Goal: Task Accomplishment & Management: Manage account settings

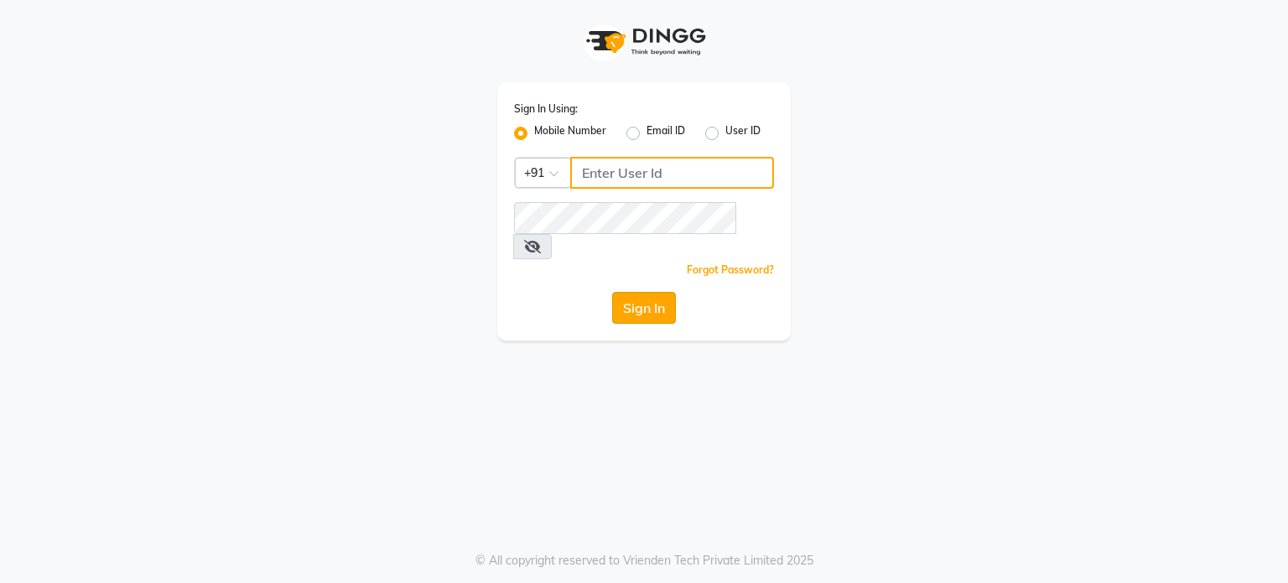
type input "7447599924"
click at [633, 292] on button "Sign In" at bounding box center [644, 308] width 64 height 32
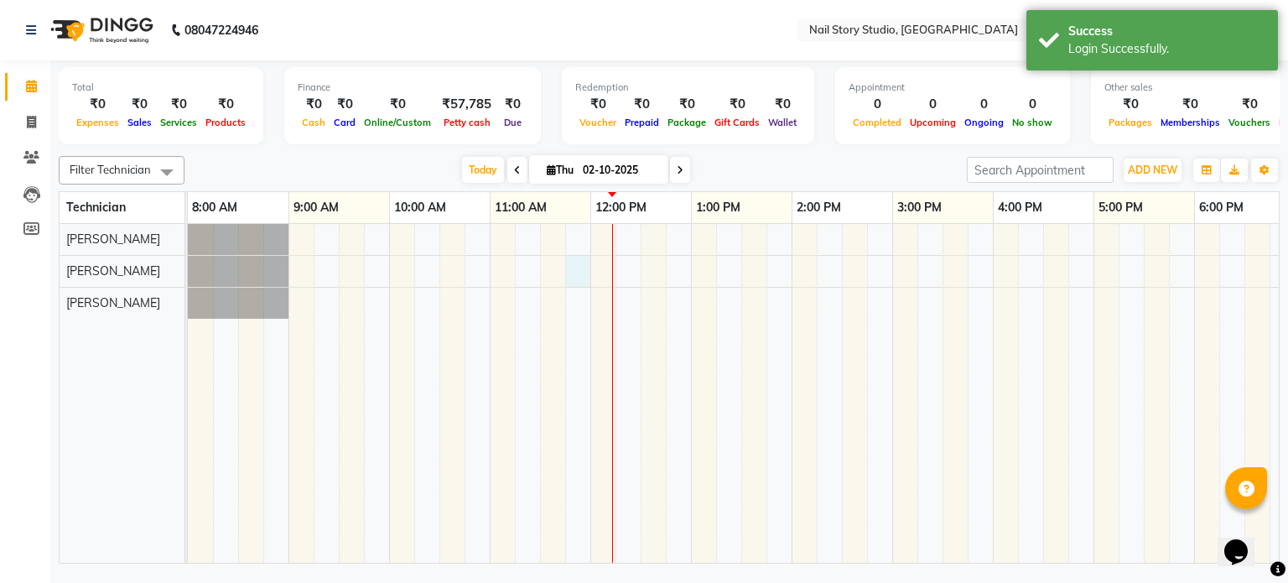
click at [570, 279] on div at bounding box center [842, 394] width 1308 height 340
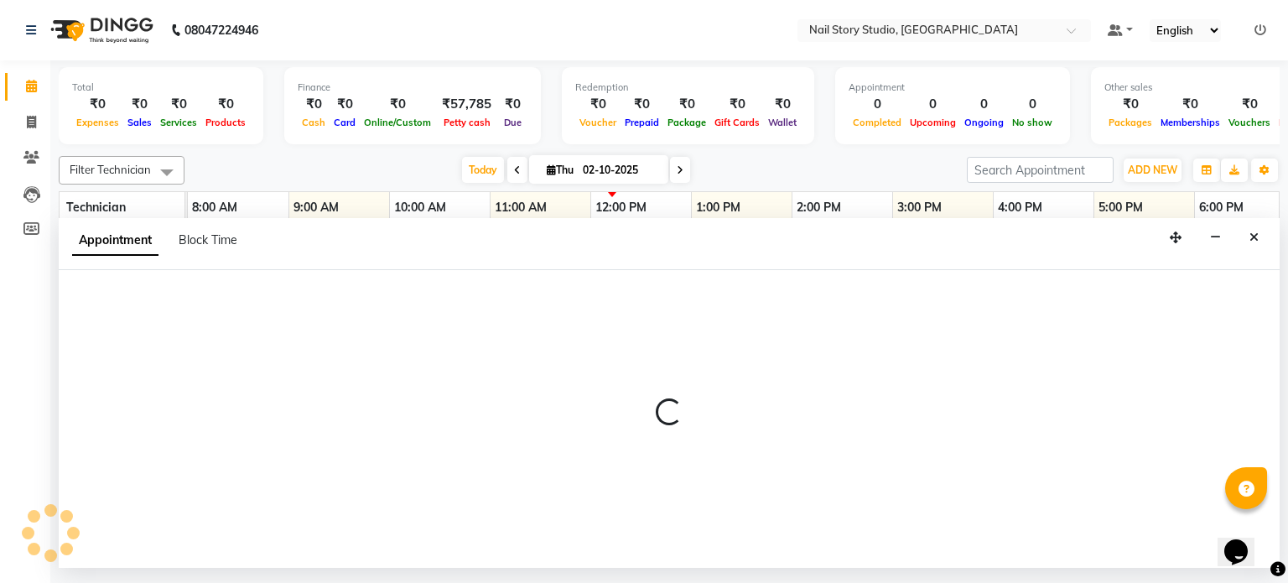
select select "88037"
select select "705"
select select "tentative"
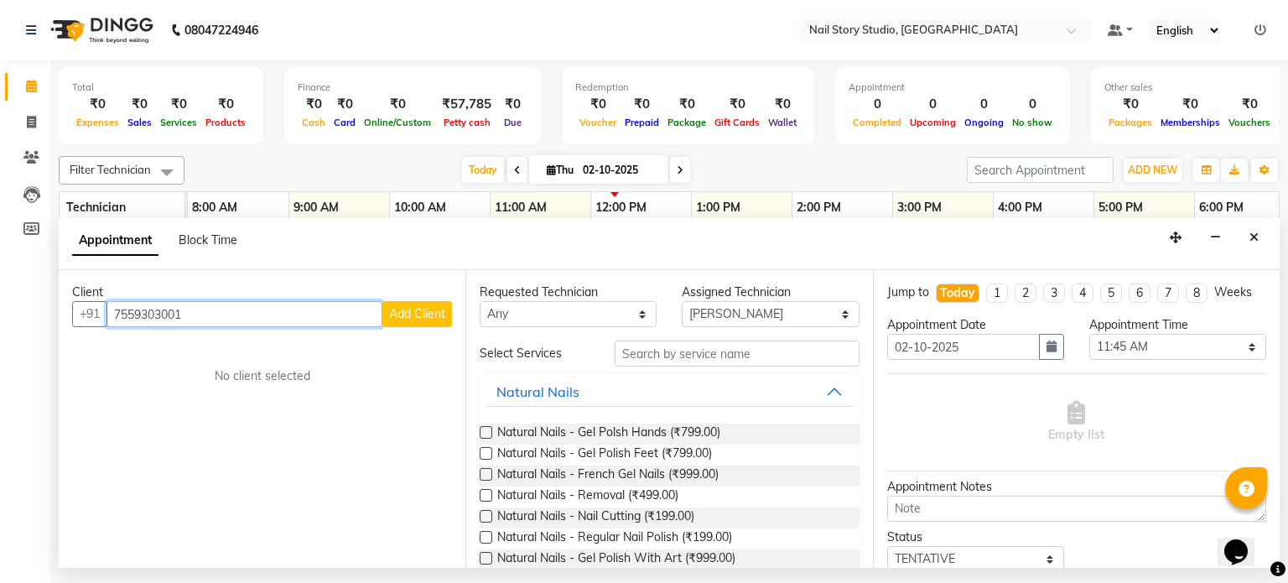
type input "7559303001"
click at [437, 308] on span "Add Client" at bounding box center [417, 313] width 56 height 15
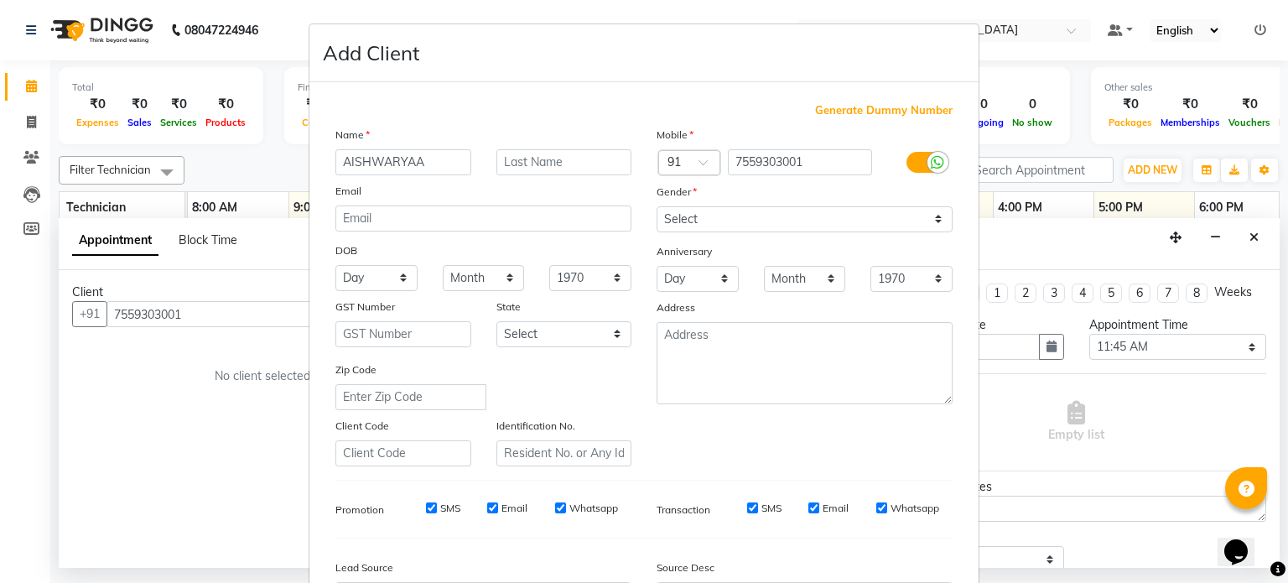
type input "AISHWARYAA"
click at [526, 160] on input "text" at bounding box center [564, 162] width 136 height 26
type input "[PERSON_NAME]"
click at [736, 210] on select "Select [DEMOGRAPHIC_DATA] [DEMOGRAPHIC_DATA] Other Prefer Not To Say" at bounding box center [805, 219] width 296 height 26
select select "[DEMOGRAPHIC_DATA]"
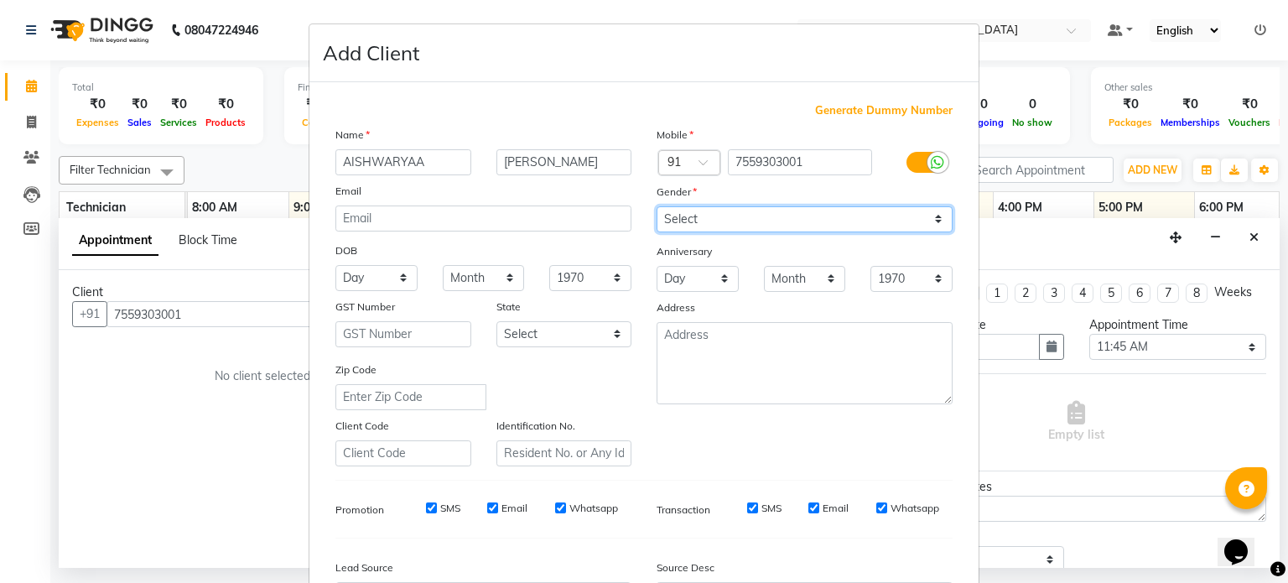
click at [657, 207] on select "Select [DEMOGRAPHIC_DATA] [DEMOGRAPHIC_DATA] Other Prefer Not To Say" at bounding box center [805, 219] width 296 height 26
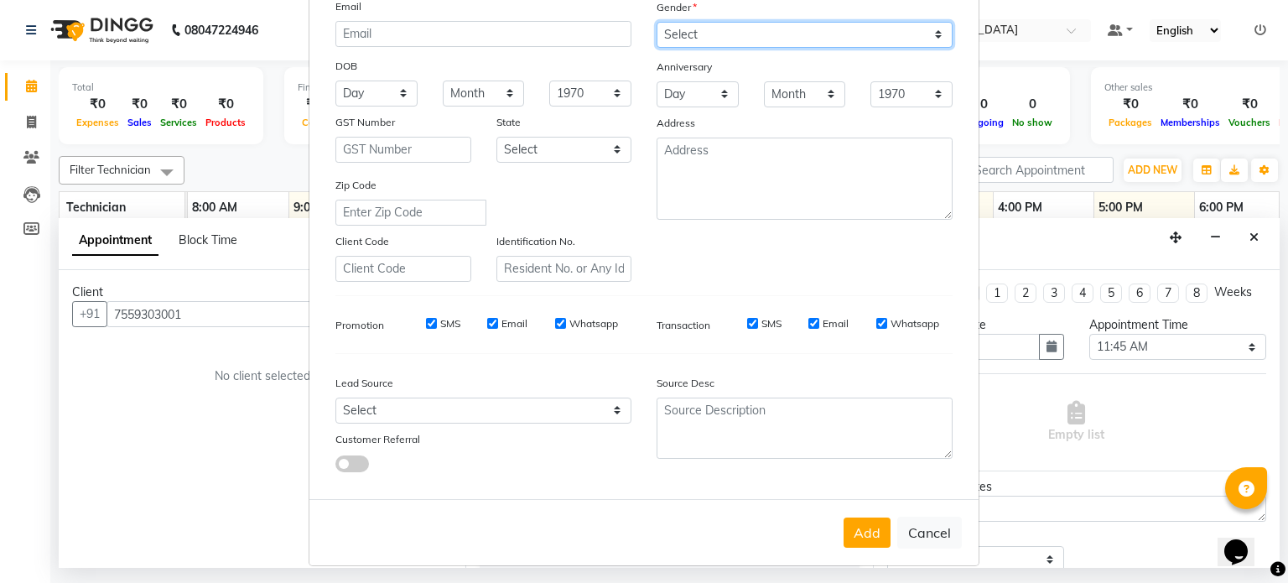
scroll to position [199, 0]
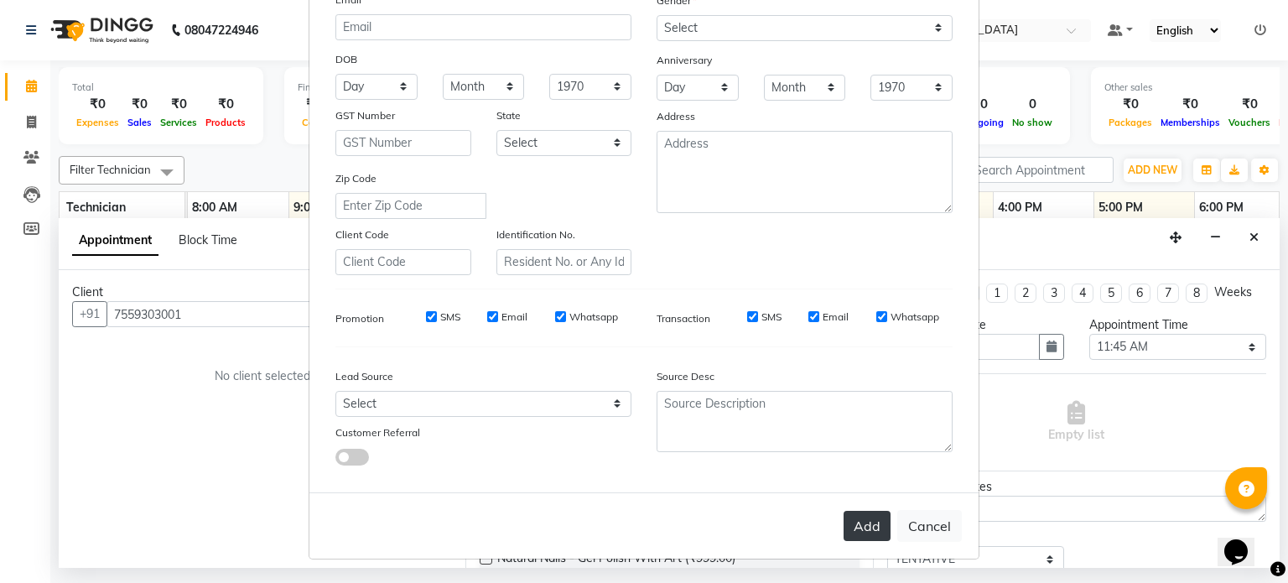
click at [871, 526] on button "Add" at bounding box center [867, 526] width 47 height 30
type input "75******01"
select select
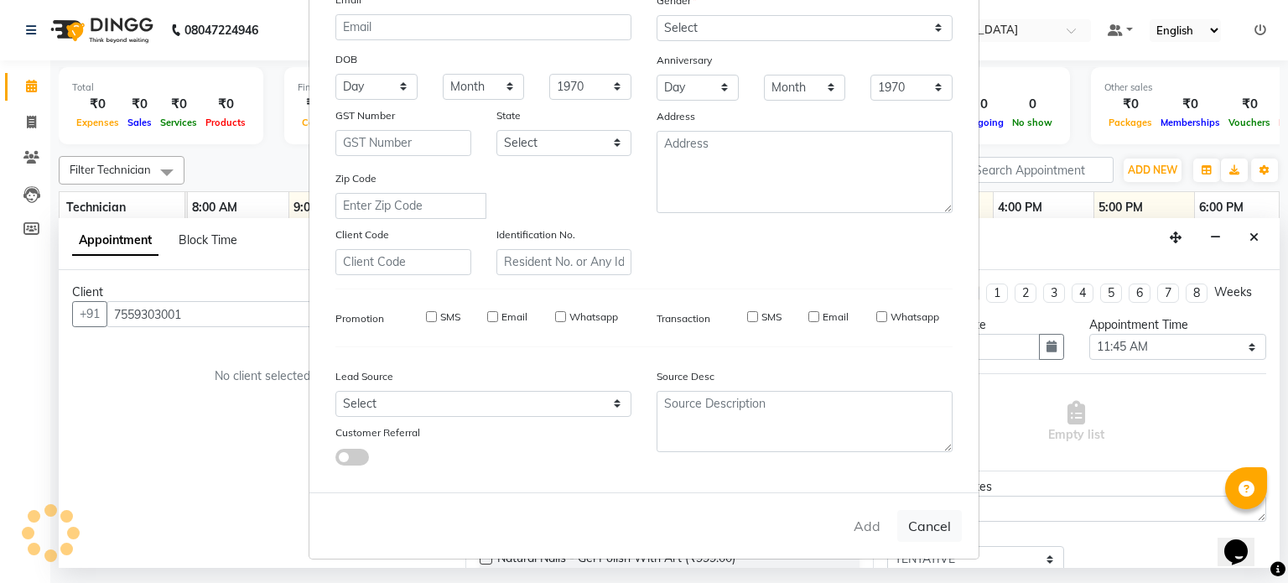
select select
checkbox input "false"
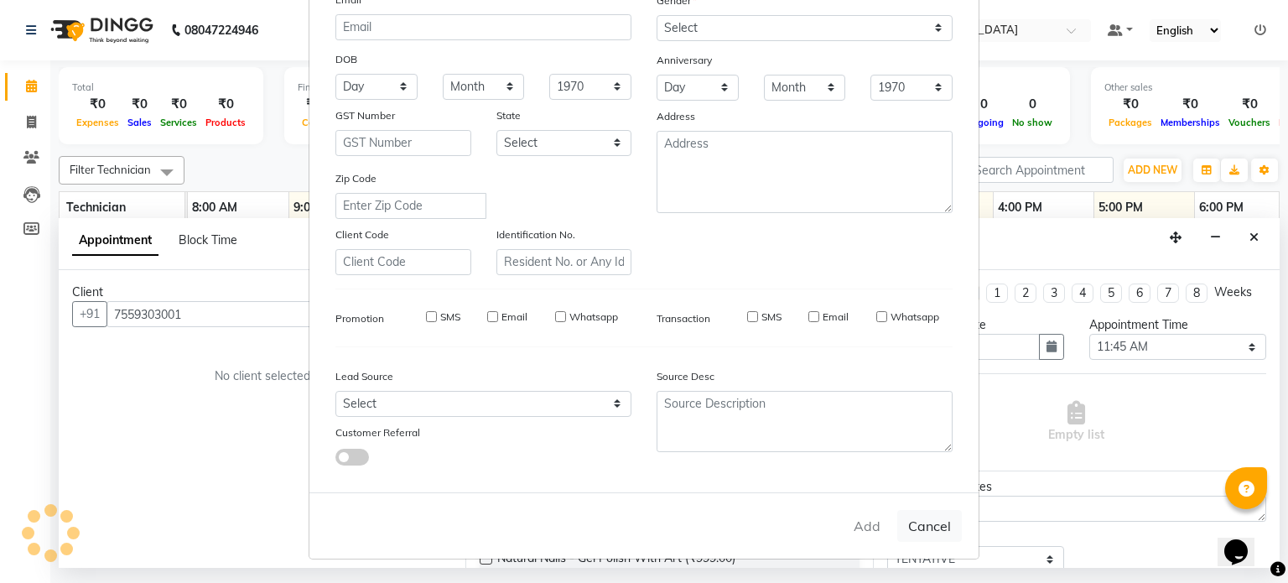
checkbox input "false"
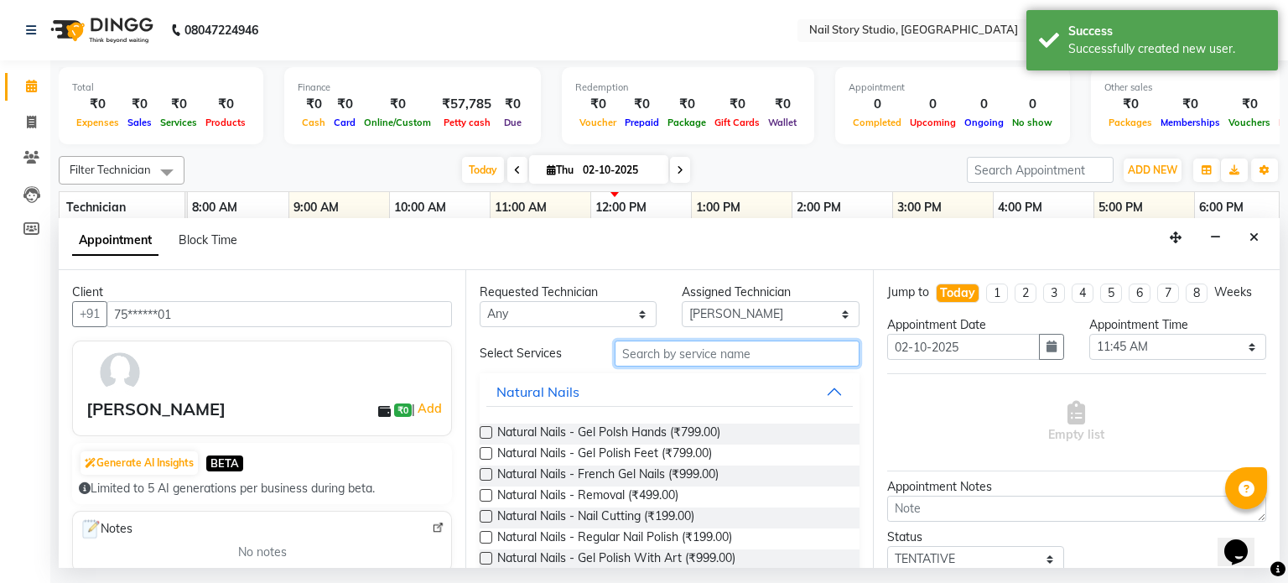
click at [675, 356] on input "text" at bounding box center [737, 353] width 245 height 26
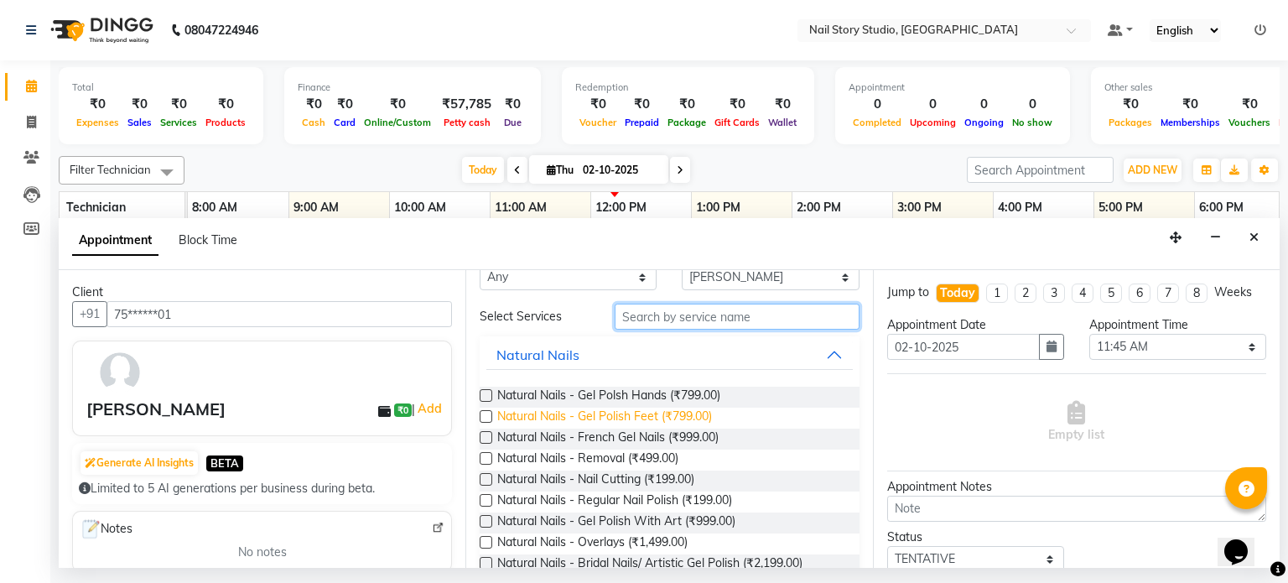
scroll to position [0, 0]
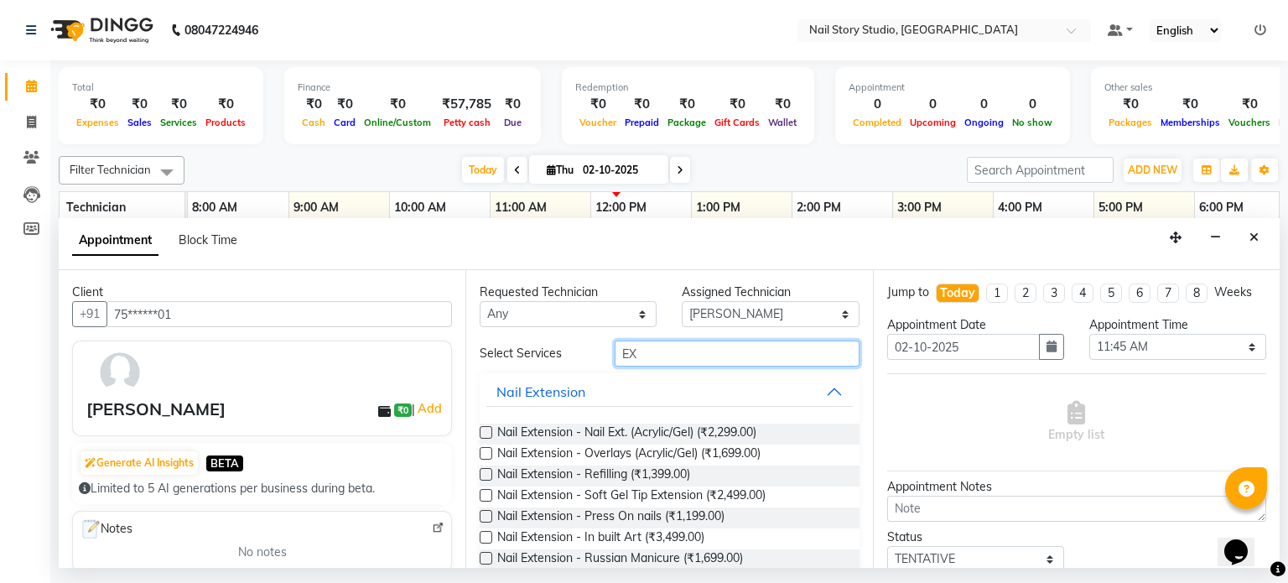
type input "EX"
click at [481, 434] on label at bounding box center [486, 432] width 13 height 13
click at [481, 434] on input "checkbox" at bounding box center [485, 434] width 11 height 11
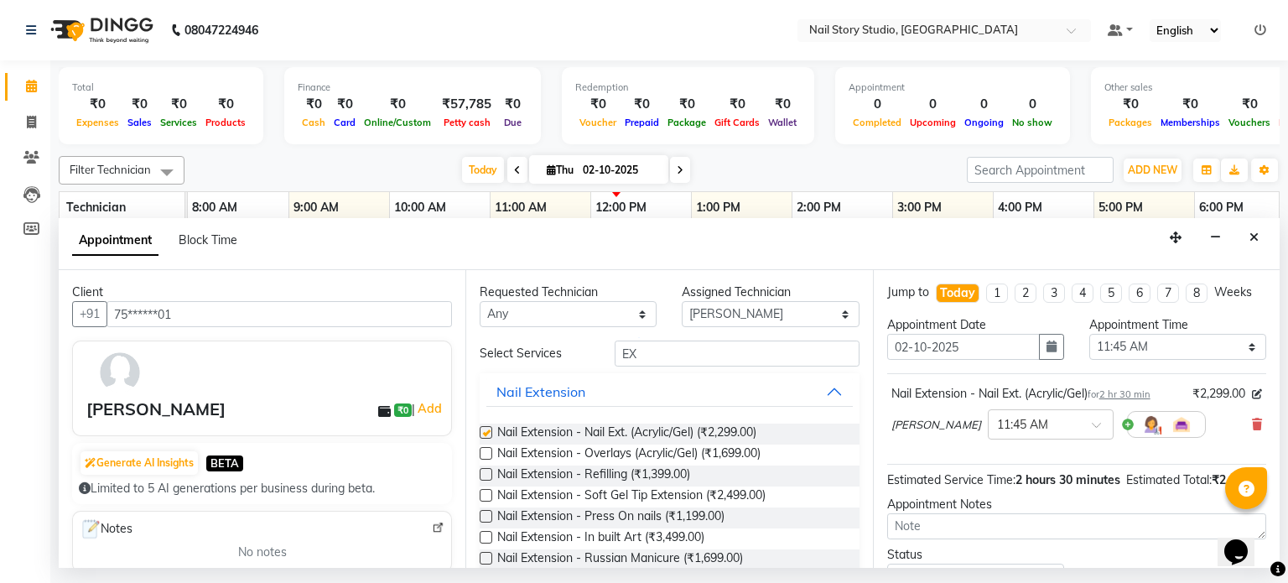
checkbox input "false"
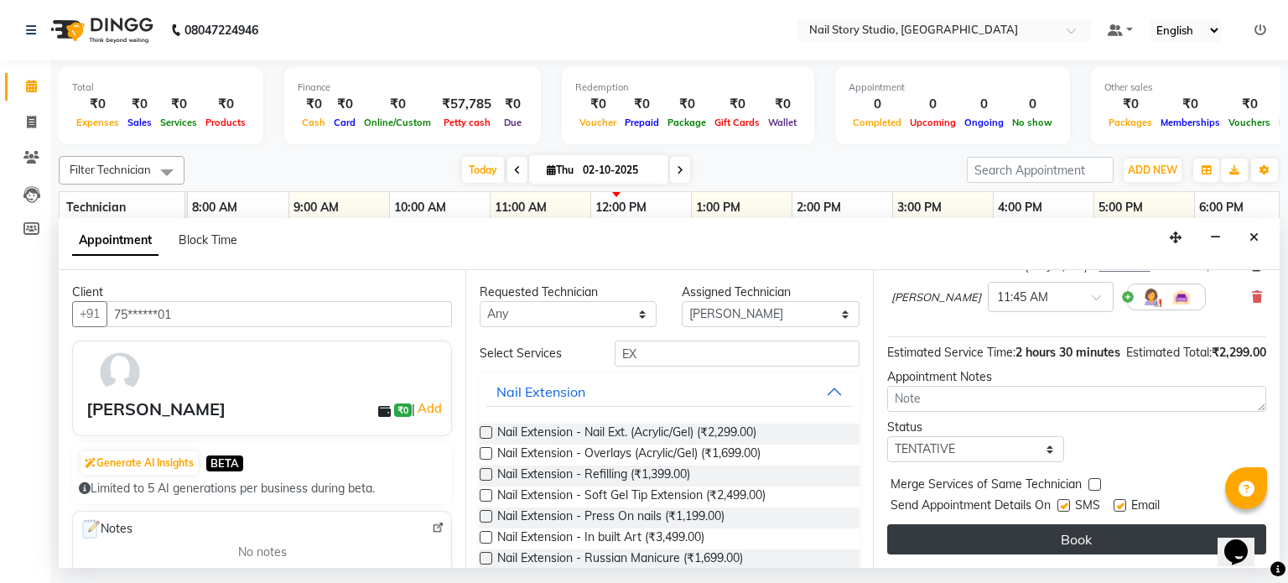
click at [978, 532] on button "Book" at bounding box center [1076, 539] width 379 height 30
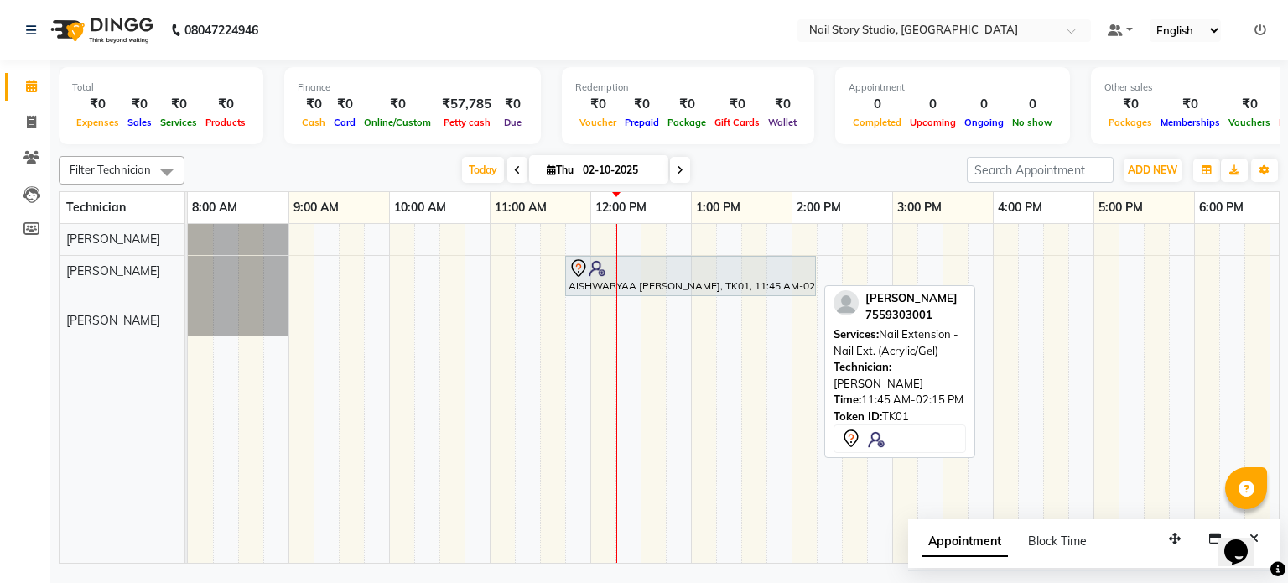
click at [652, 273] on div at bounding box center [691, 268] width 244 height 20
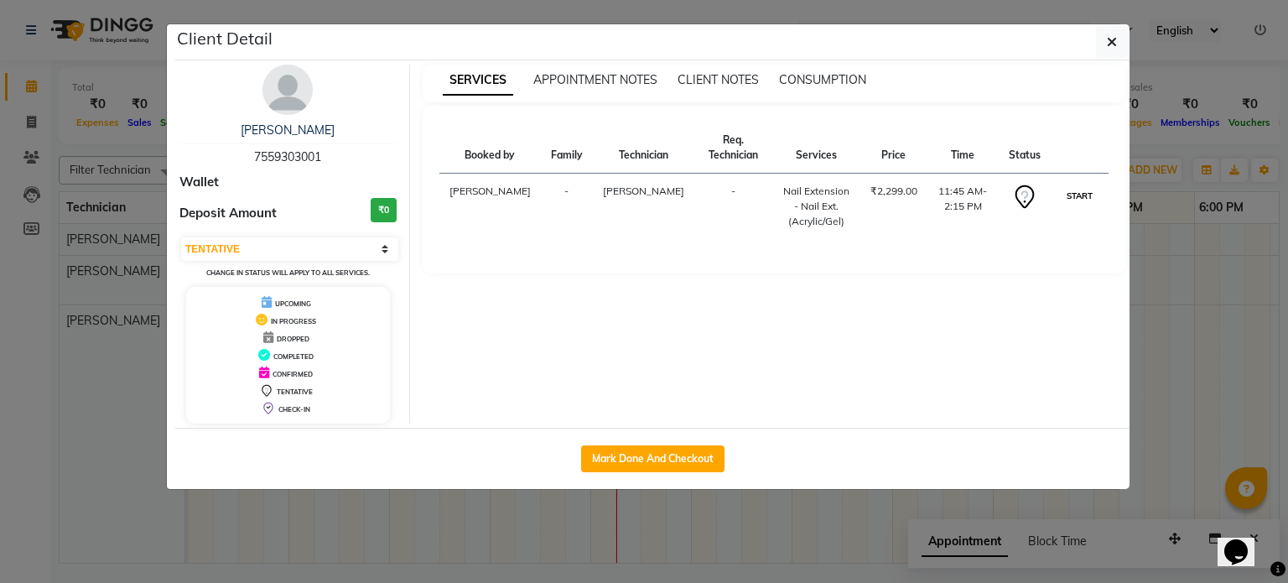
click at [1073, 192] on button "START" at bounding box center [1079, 195] width 34 height 21
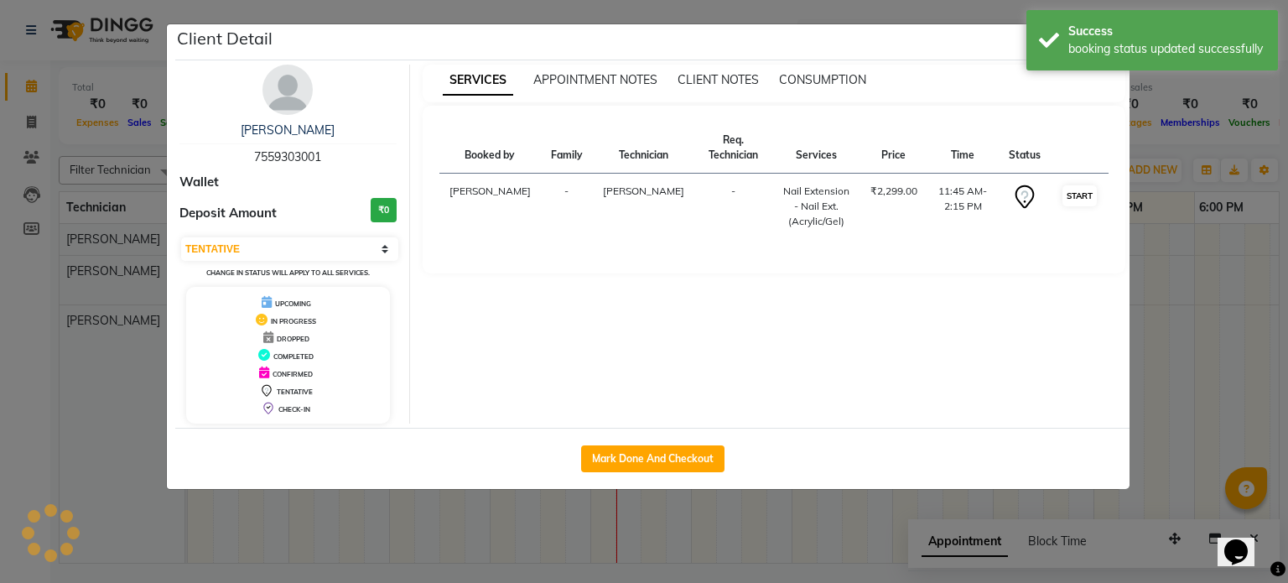
select select "1"
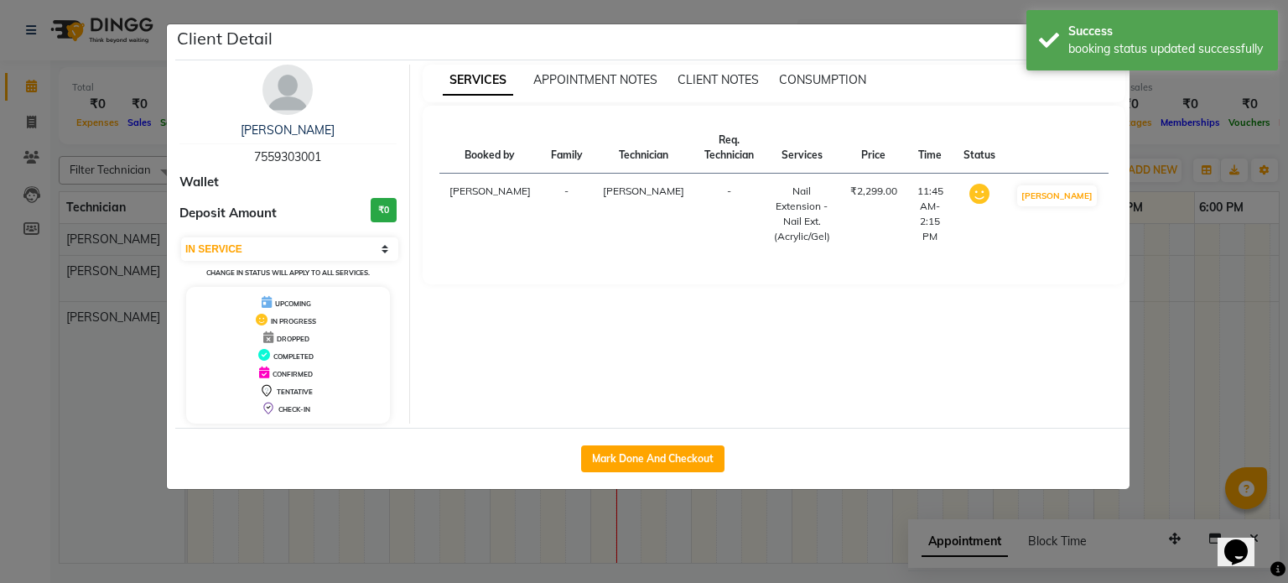
click at [1225, 216] on ngb-modal-window "Client Detail AISHWARYAA [PERSON_NAME] 7559303001 Wallet Deposit Amount ₹0 Sele…" at bounding box center [644, 291] width 1288 height 583
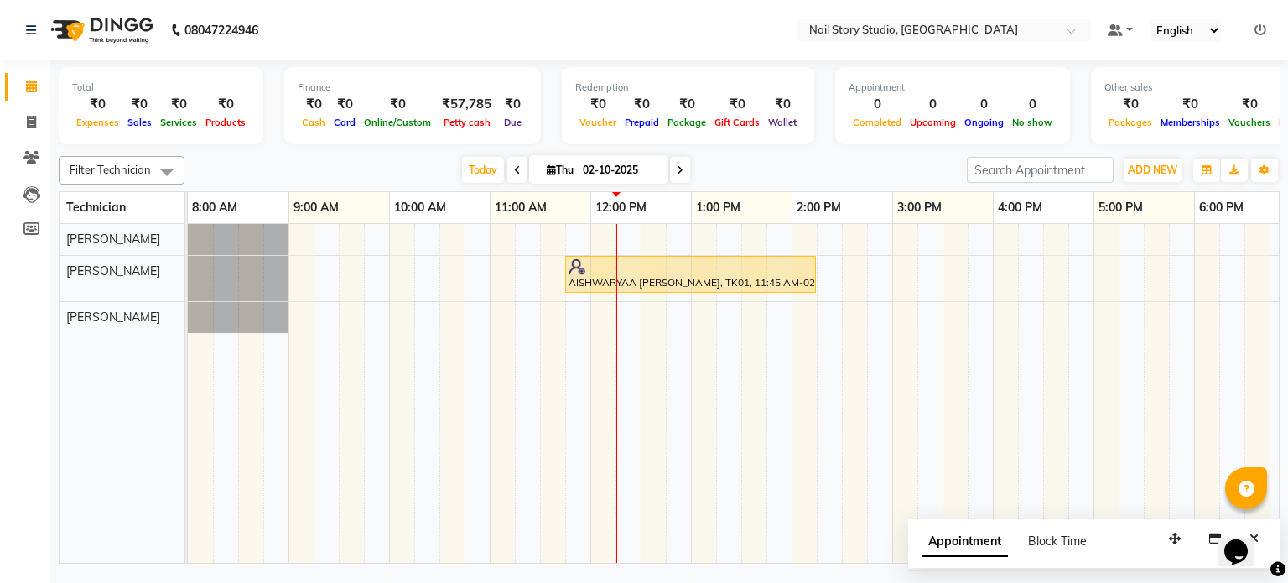
click at [507, 162] on span at bounding box center [517, 170] width 20 height 26
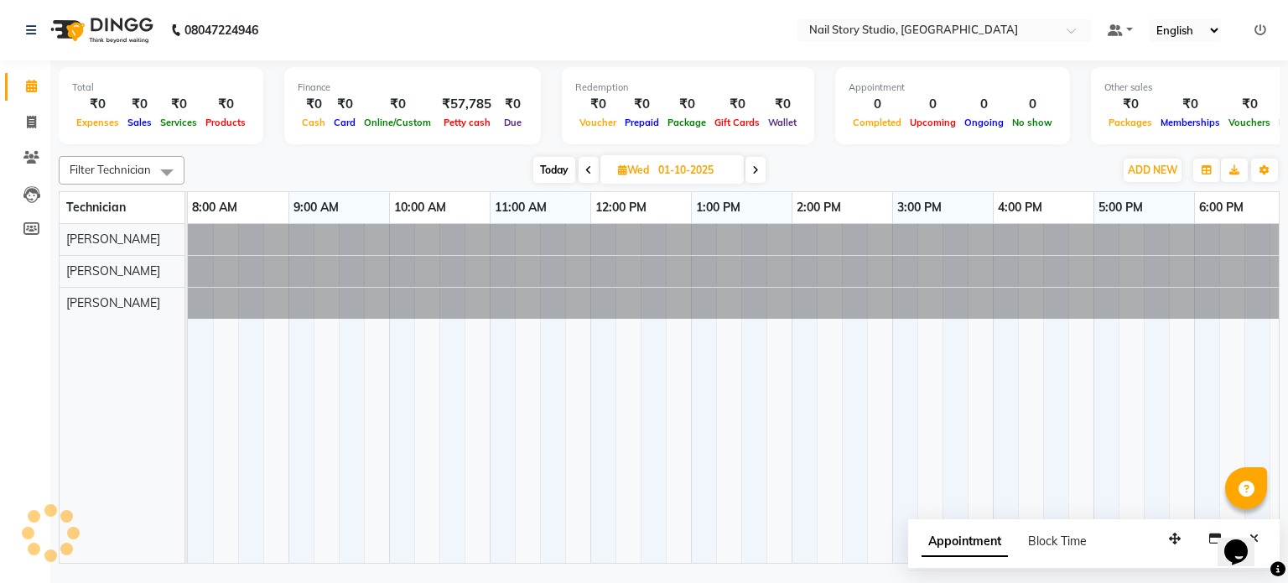
scroll to position [0, 216]
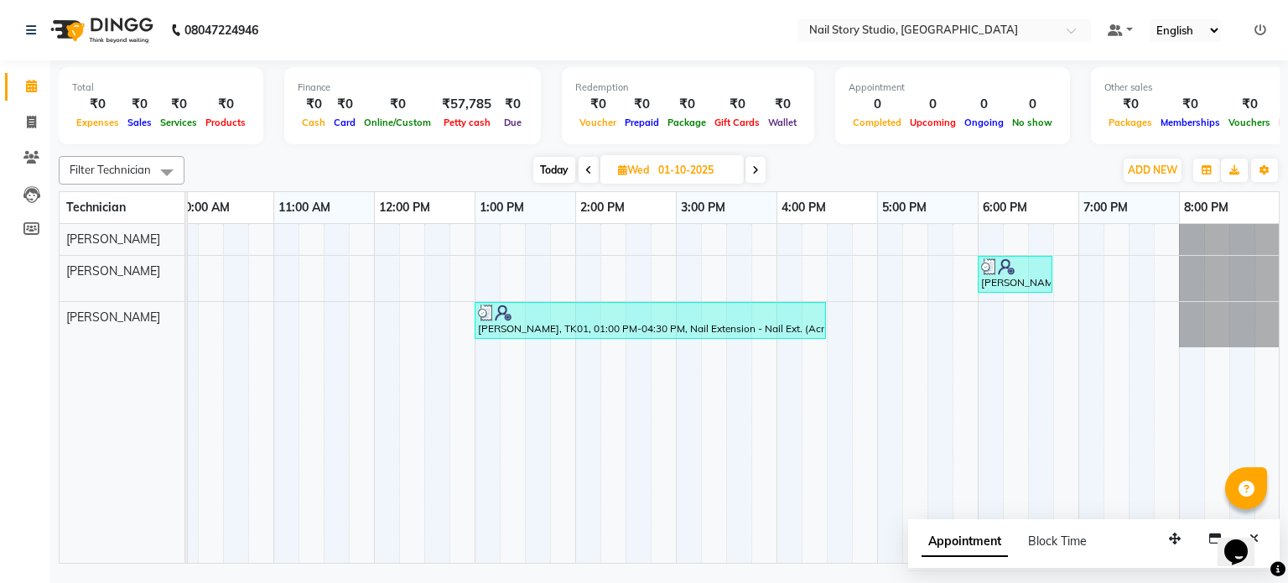
drag, startPoint x: 505, startPoint y: 395, endPoint x: 423, endPoint y: 279, distance: 141.9
click at [423, 279] on tr at bounding box center [625, 394] width 1308 height 340
click at [593, 168] on span at bounding box center [589, 170] width 20 height 26
type input "30-09-2025"
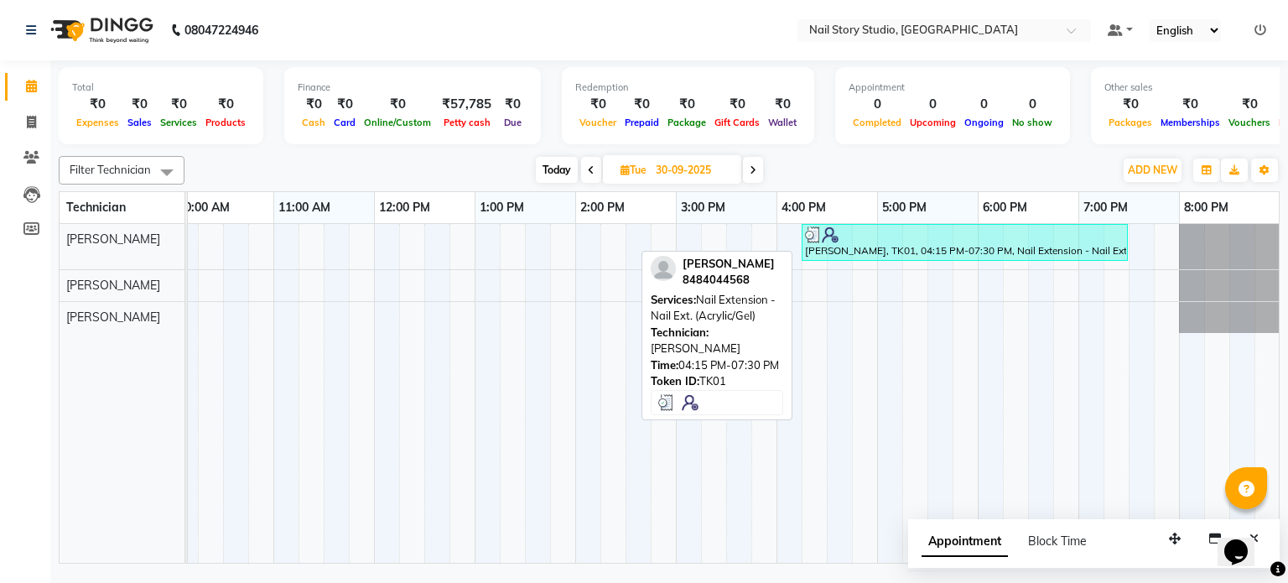
click at [834, 247] on div "[PERSON_NAME], TK01, 04:15 PM-07:30 PM, Nail Extension - Nail Ext. (Acrylic/Gel)" at bounding box center [964, 242] width 323 height 32
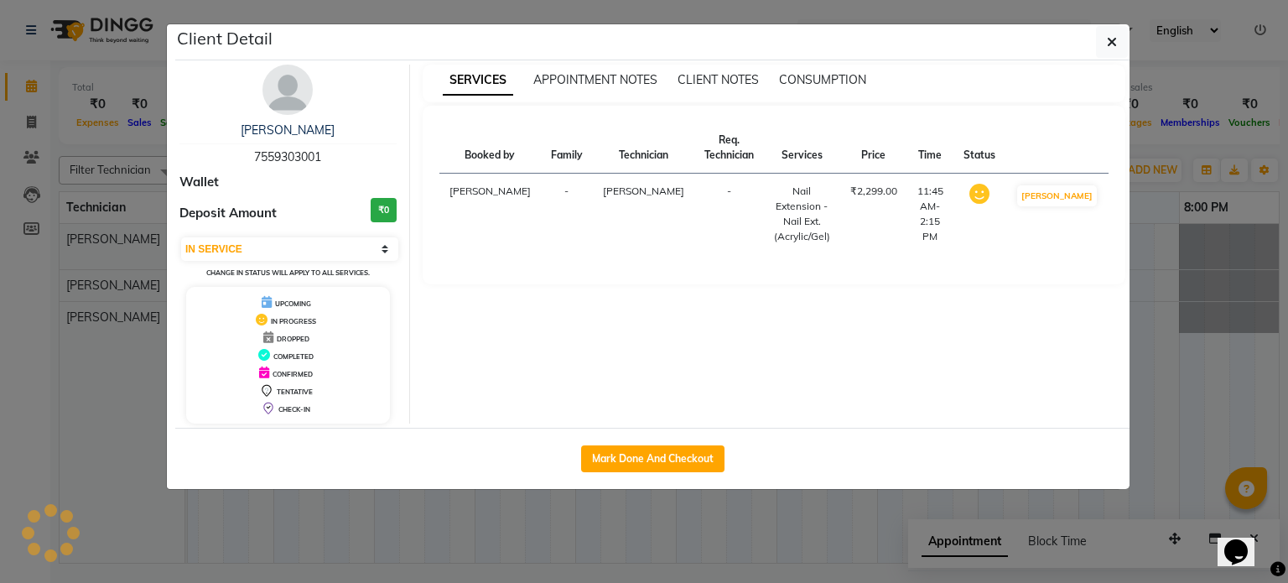
select select "3"
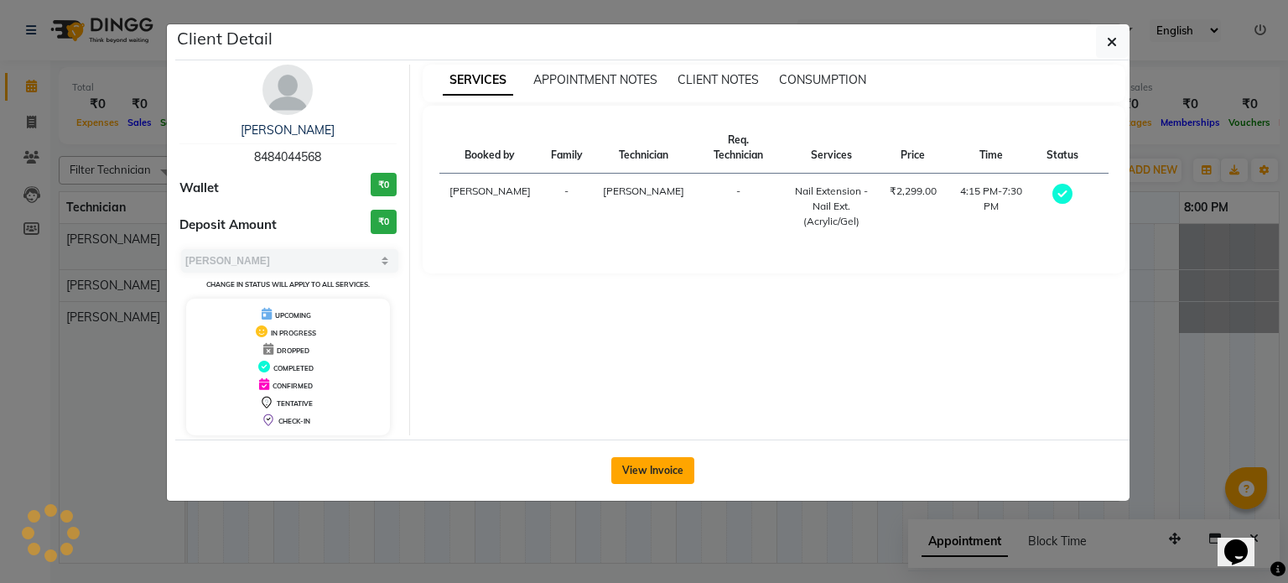
click at [672, 463] on button "View Invoice" at bounding box center [652, 470] width 83 height 27
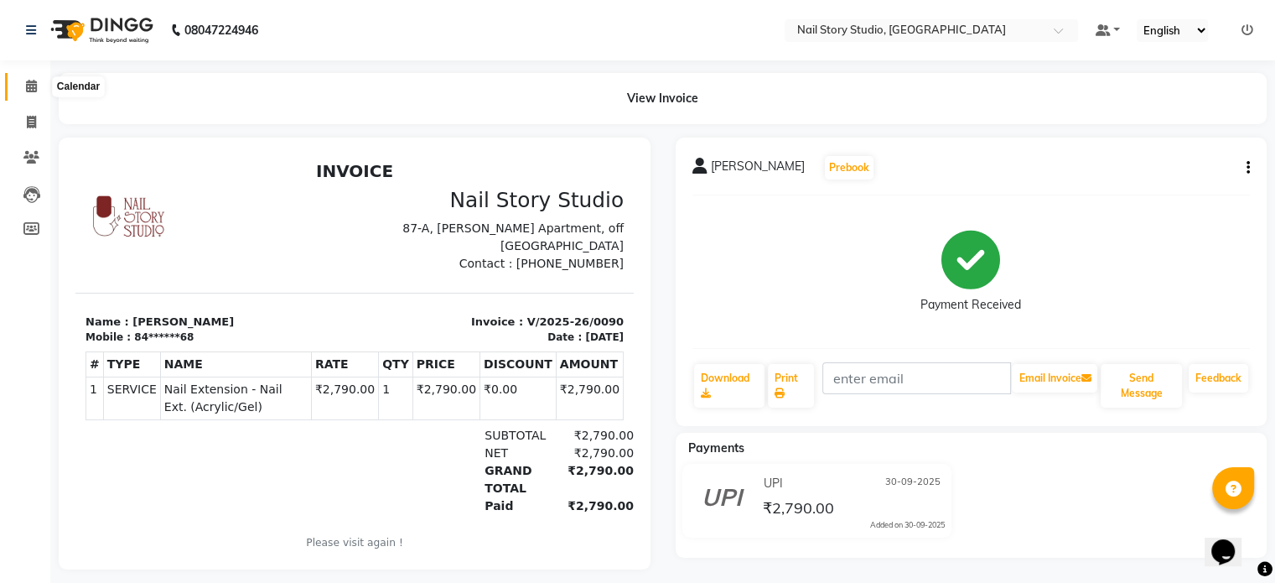
click at [34, 93] on span at bounding box center [31, 86] width 29 height 19
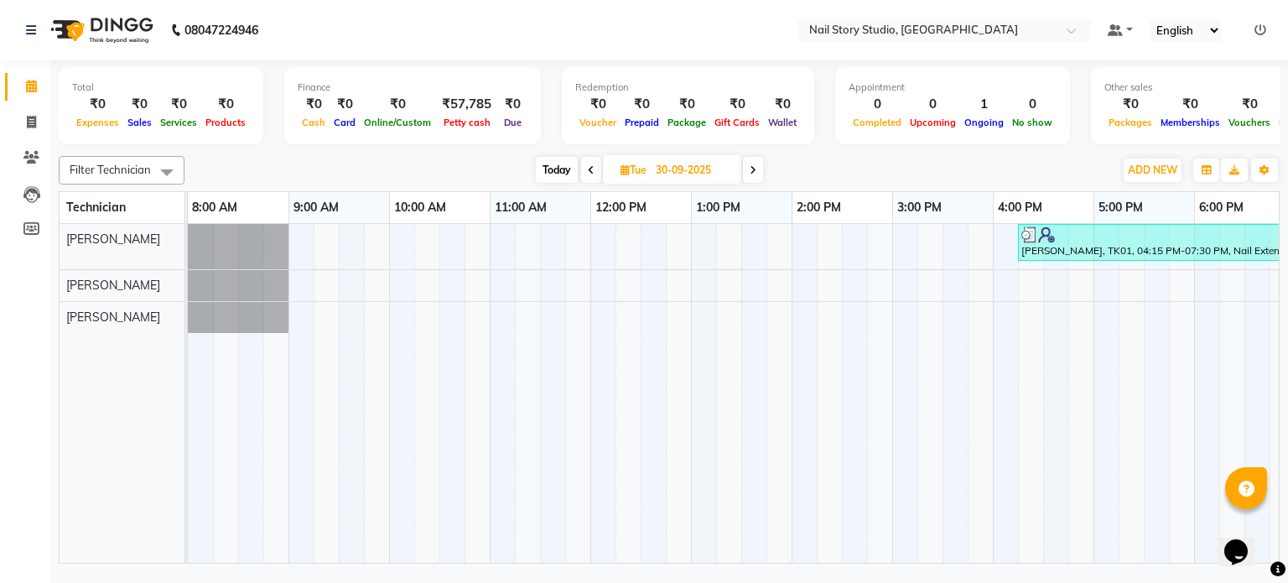
click at [761, 167] on span at bounding box center [753, 170] width 20 height 26
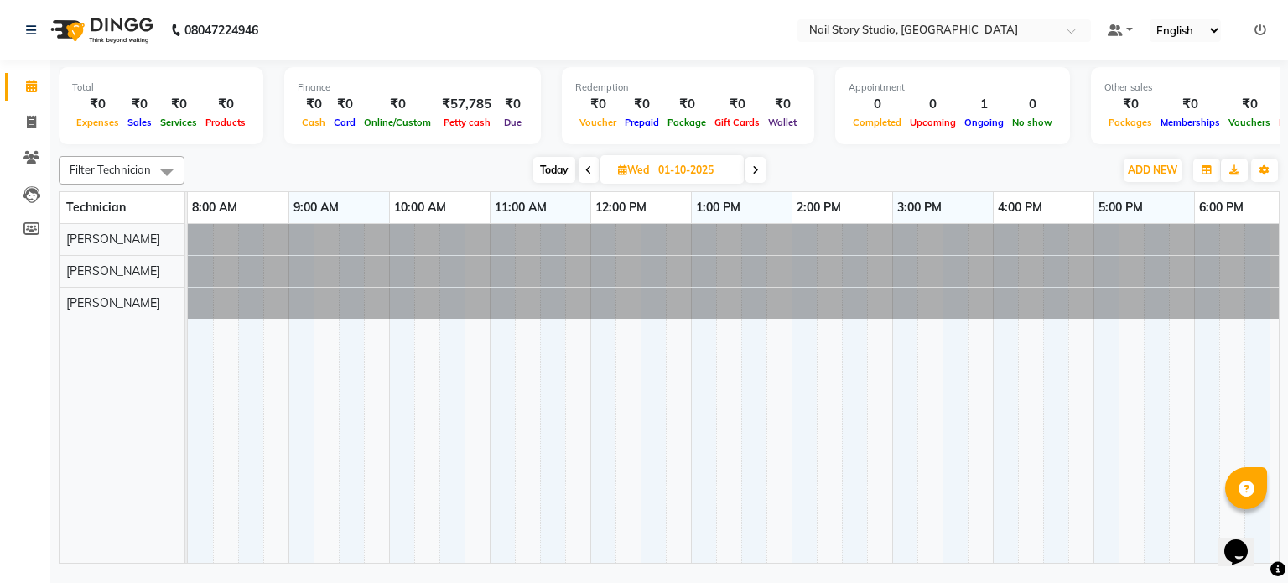
scroll to position [0, 216]
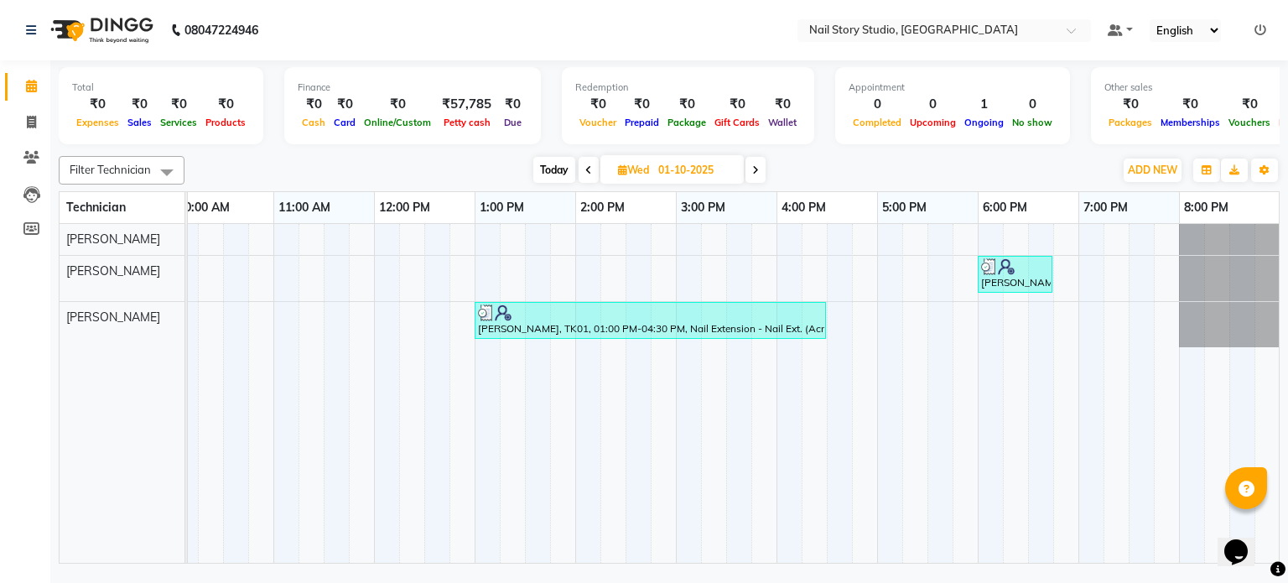
click at [761, 167] on span at bounding box center [755, 170] width 20 height 26
type input "02-10-2025"
